Goal: Find specific page/section: Find specific page/section

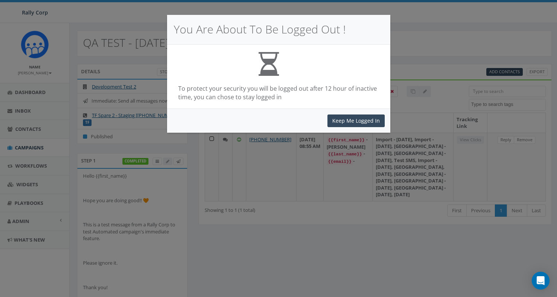
select select
click at [336, 120] on button "Keep Me Logged In" at bounding box center [356, 121] width 57 height 13
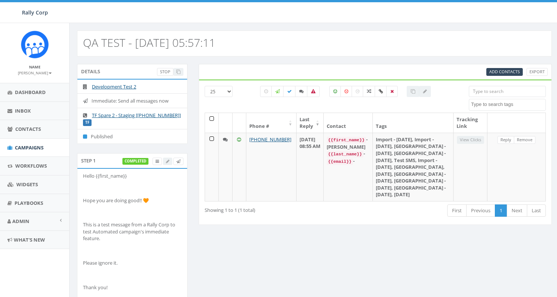
select select
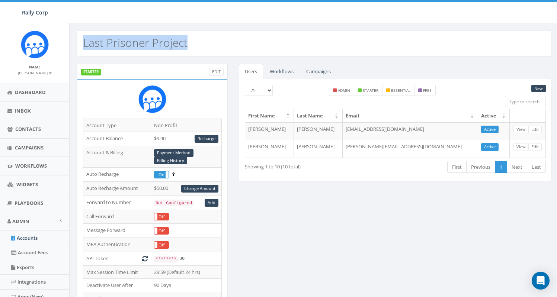
drag, startPoint x: 194, startPoint y: 44, endPoint x: 84, endPoint y: 44, distance: 109.1
click at [84, 44] on div "Last Prisoner Project" at bounding box center [314, 44] width 475 height 26
click at [29, 237] on link "Accounts" at bounding box center [34, 238] width 69 height 15
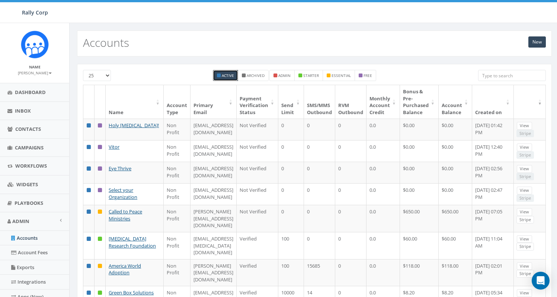
click at [512, 74] on input "search" at bounding box center [512, 75] width 68 height 11
click at [511, 74] on input "search" at bounding box center [512, 75] width 68 height 11
paste input "21168"
type input "21168"
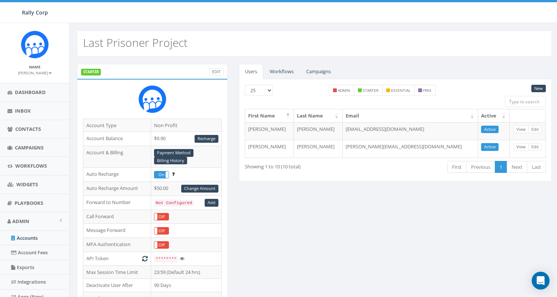
click at [216, 45] on div "Last Prisoner Project" at bounding box center [314, 44] width 475 height 26
click at [197, 41] on div "Last Prisoner Project" at bounding box center [314, 44] width 475 height 26
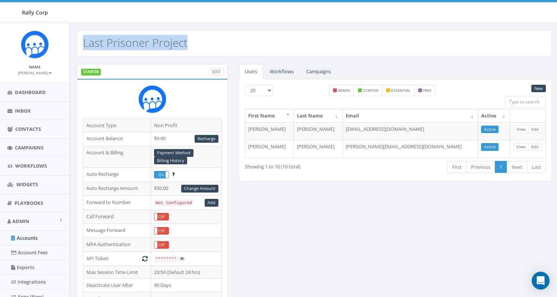
drag, startPoint x: 199, startPoint y: 46, endPoint x: 82, endPoint y: 44, distance: 117.3
click at [82, 44] on div "Last Prisoner Project" at bounding box center [314, 44] width 475 height 26
copy h2 "Last Prisoner Project"
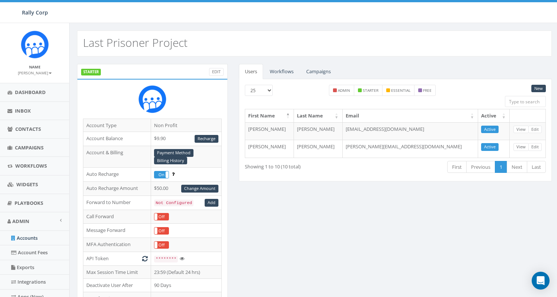
click at [285, 211] on div "STARTER Edit Account Type Non Profit Account Balance $9.90 Recharge Account & B…" at bounding box center [314, 296] width 486 height 464
click at [24, 242] on link "Accounts" at bounding box center [34, 238] width 69 height 15
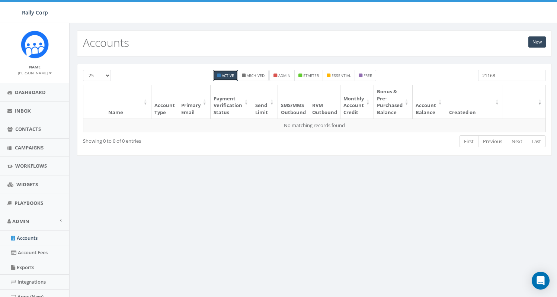
drag, startPoint x: 500, startPoint y: 74, endPoint x: 456, endPoint y: 73, distance: 44.7
click at [456, 73] on div "25 50 100 Active Archived admin starter essential free 21168" at bounding box center [314, 77] width 474 height 15
paste input "Last Prisoner Project"
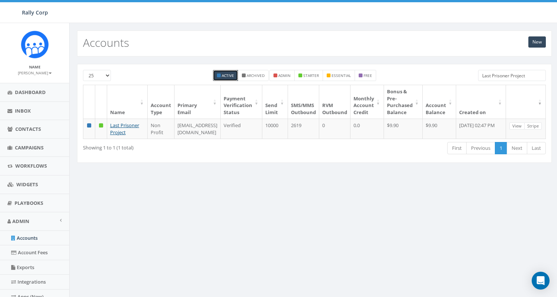
drag, startPoint x: 530, startPoint y: 79, endPoint x: 438, endPoint y: 63, distance: 93.5
click at [438, 63] on div "25 50 100 Active Archived admin starter essential free Last Prisoner Project Na…" at bounding box center [315, 118] width 490 height 123
paste input "Called to Peace Ministries"
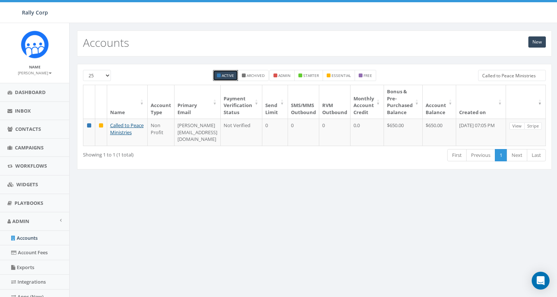
type input "Called to Peace Ministries"
click at [27, 240] on link "Accounts" at bounding box center [34, 238] width 69 height 15
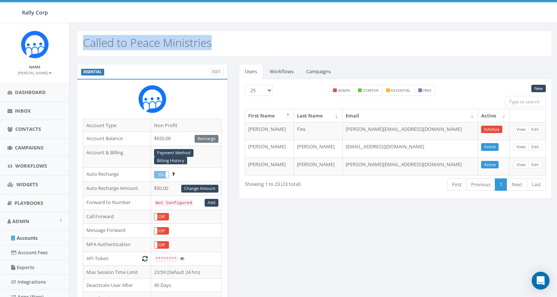
drag, startPoint x: 225, startPoint y: 44, endPoint x: 81, endPoint y: 44, distance: 144.1
click at [81, 44] on div "Called to Peace Ministries" at bounding box center [314, 44] width 475 height 26
copy h2 "Called to Peace Ministries"
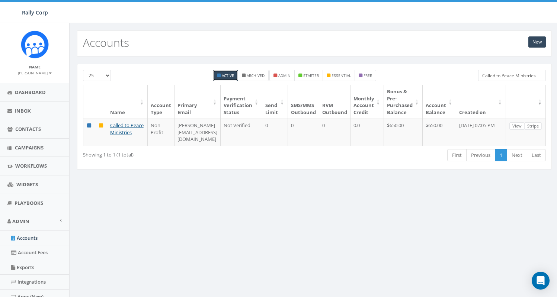
drag, startPoint x: 541, startPoint y: 77, endPoint x: 435, endPoint y: 66, distance: 107.0
click at [435, 66] on div "25 50 100 Active Archived admin starter essential free Called to Peace Ministri…" at bounding box center [314, 117] width 475 height 106
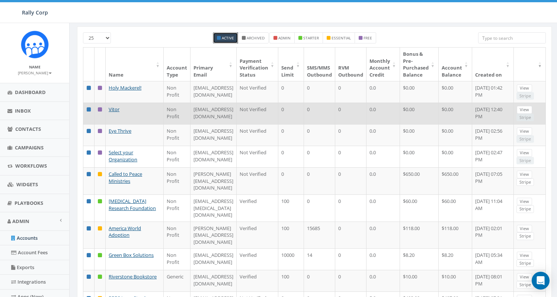
scroll to position [38, 0]
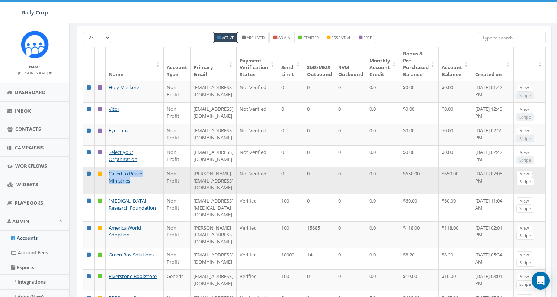
drag, startPoint x: 132, startPoint y: 210, endPoint x: 90, endPoint y: 193, distance: 45.3
click at [90, 193] on tr "Called to Peace Ministries Non Profit diana@calledtopeace.org Not Verified 0 0 …" at bounding box center [314, 180] width 463 height 27
copy tr "Called to Peace Ministries"
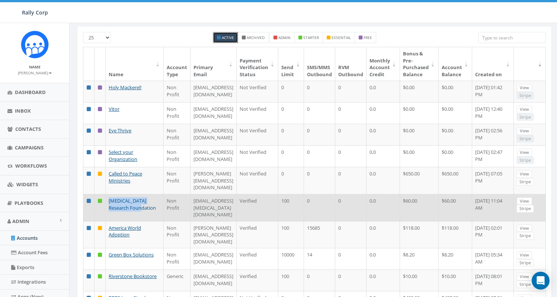
drag, startPoint x: 134, startPoint y: 236, endPoint x: 107, endPoint y: 224, distance: 28.8
click at [107, 221] on td "Melanoma Research Foundation" at bounding box center [135, 207] width 58 height 27
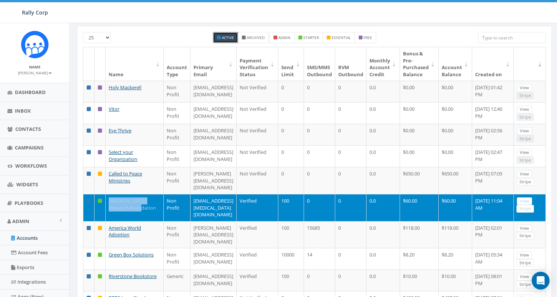
copy link "Melanoma Research Foundation"
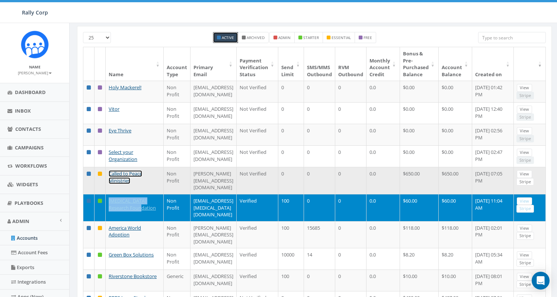
click at [114, 184] on link "Called to Peace Ministries" at bounding box center [126, 177] width 34 height 14
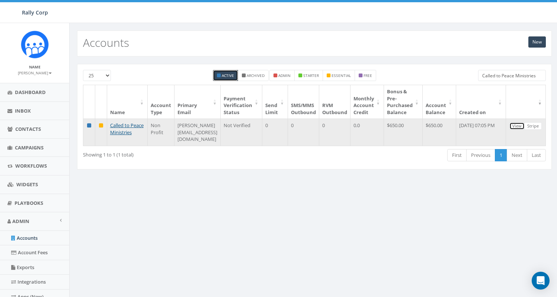
click at [520, 124] on link "View" at bounding box center [517, 126] width 15 height 8
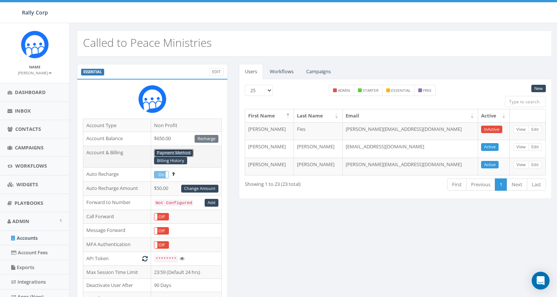
click at [185, 153] on link "Payment Method" at bounding box center [173, 153] width 39 height 8
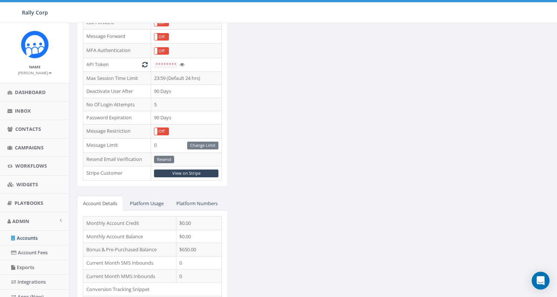
scroll to position [238, 0]
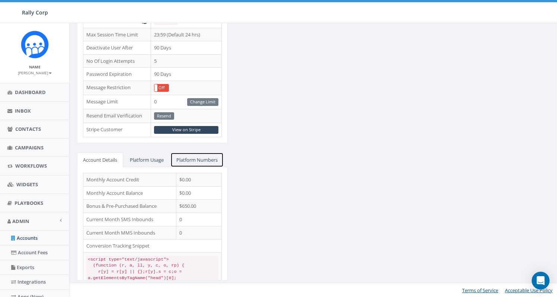
click at [200, 159] on link "Platform Numbers" at bounding box center [196, 160] width 53 height 15
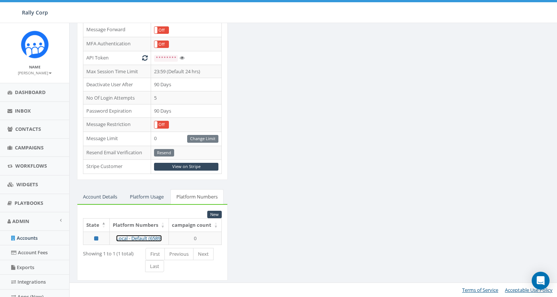
click at [134, 238] on link "Local - Default (6589)" at bounding box center [139, 238] width 46 height 7
